Goal: Use online tool/utility: Utilize a website feature to perform a specific function

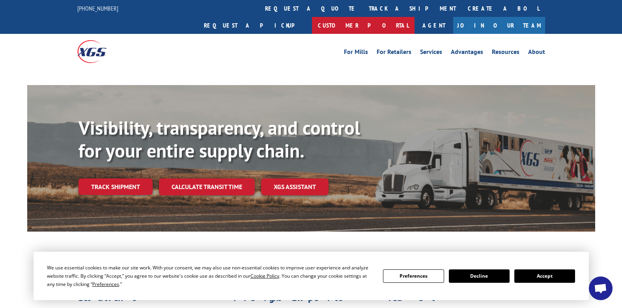
click at [415, 17] on link "Customer Portal" at bounding box center [363, 25] width 103 height 17
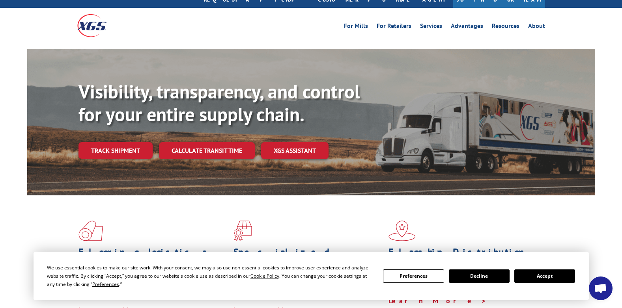
scroll to position [39, 0]
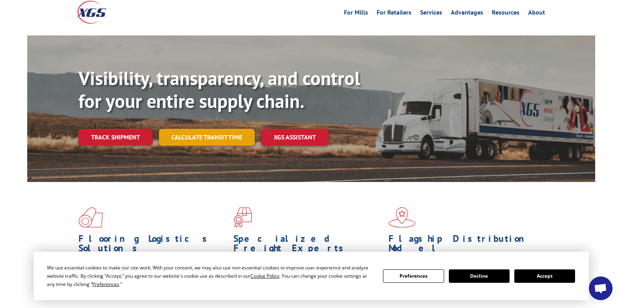
click at [192, 129] on link "Calculate transit time" at bounding box center [207, 137] width 96 height 17
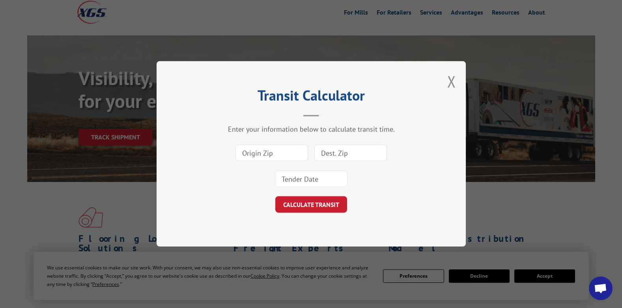
click at [278, 154] on input at bounding box center [271, 153] width 73 height 17
type input "30024"
click at [329, 151] on input at bounding box center [350, 153] width 73 height 17
type input "66062"
click at [311, 177] on input at bounding box center [311, 179] width 73 height 17
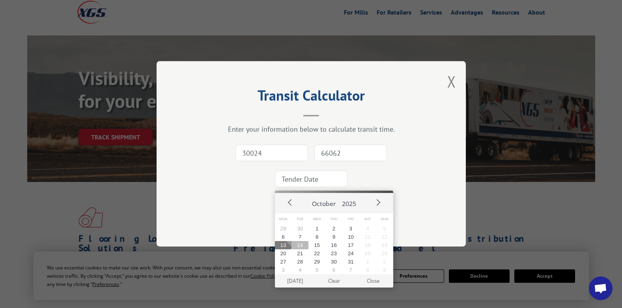
click at [299, 245] on button "14" at bounding box center [299, 245] width 17 height 8
type input "[DATE]"
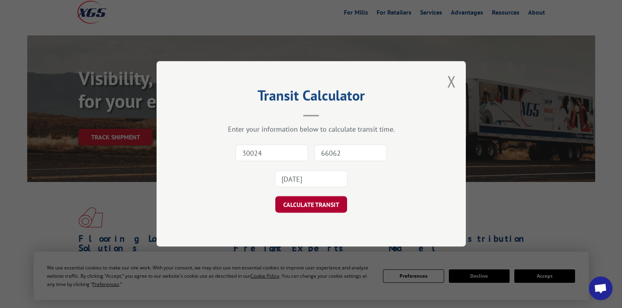
click at [313, 202] on button "CALCULATE TRANSIT" at bounding box center [311, 205] width 72 height 17
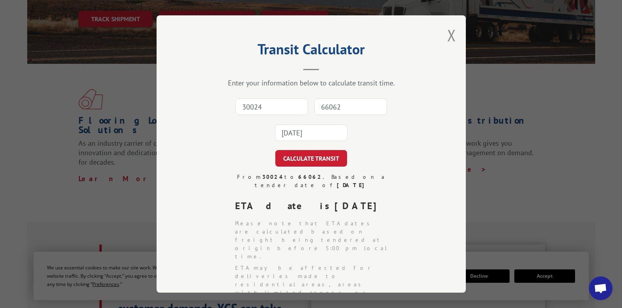
scroll to position [0, 0]
click at [448, 39] on button "Close modal" at bounding box center [451, 35] width 9 height 21
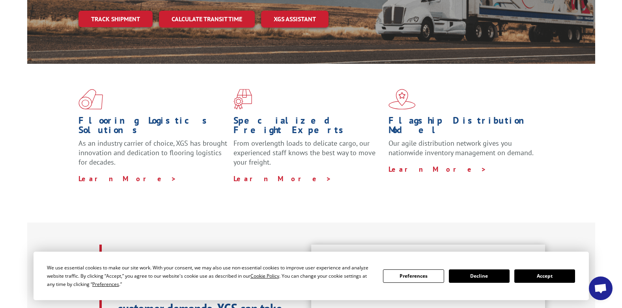
scroll to position [151, 0]
